Goal: Information Seeking & Learning: Understand process/instructions

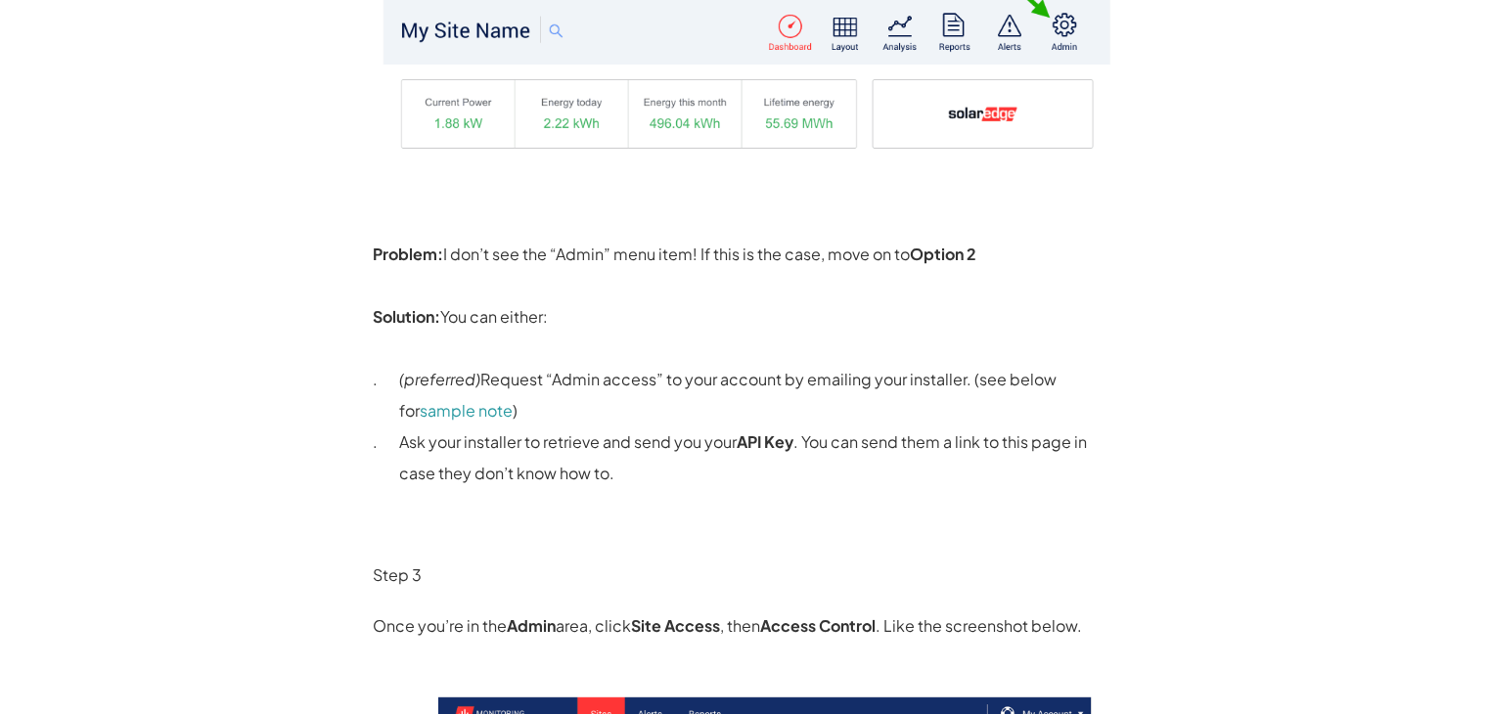
scroll to position [1109, 0]
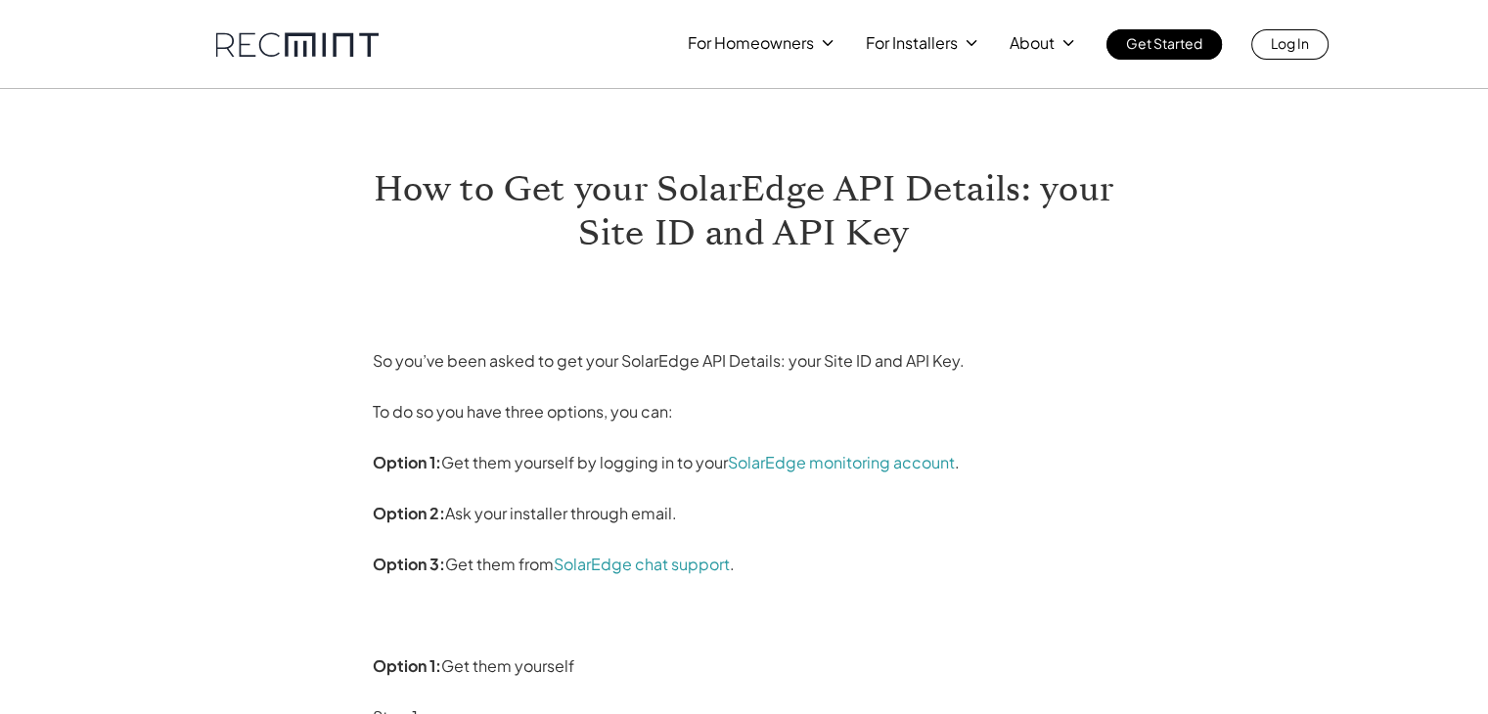
click at [409, 518] on strong "Option 2:" at bounding box center [409, 513] width 72 height 21
click at [415, 566] on strong "Option 3:" at bounding box center [409, 564] width 72 height 21
